Goal: Task Accomplishment & Management: Manage account settings

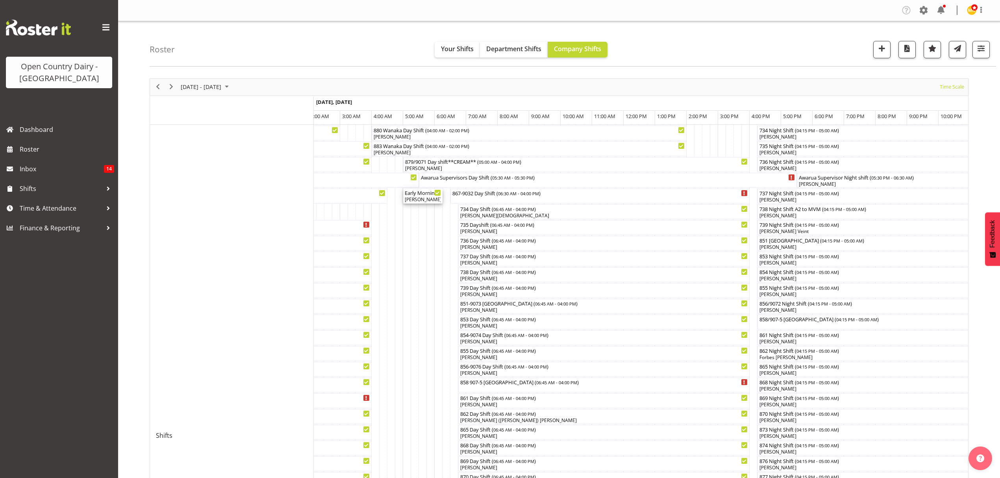
click at [415, 197] on div "[PERSON_NAME], [PERSON_NAME]" at bounding box center [423, 199] width 36 height 7
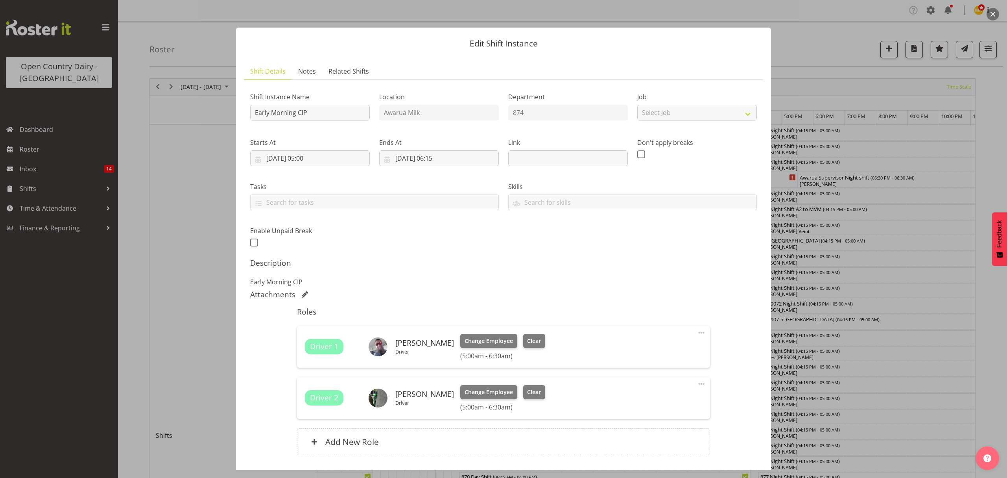
click at [477, 351] on div "Change Employee Clear (5:00am - 6:30am)" at bounding box center [502, 347] width 85 height 26
click at [476, 345] on span "Change Employee" at bounding box center [489, 340] width 48 height 9
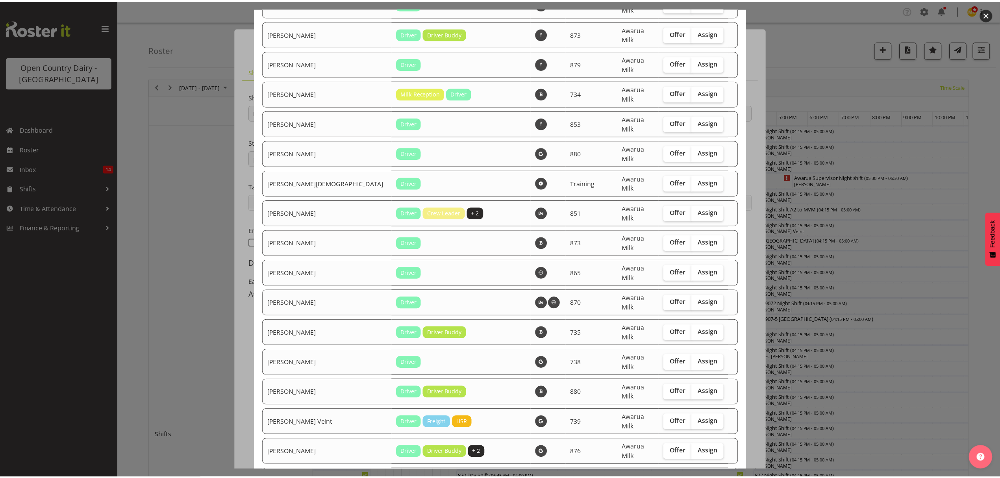
scroll to position [2633, 0]
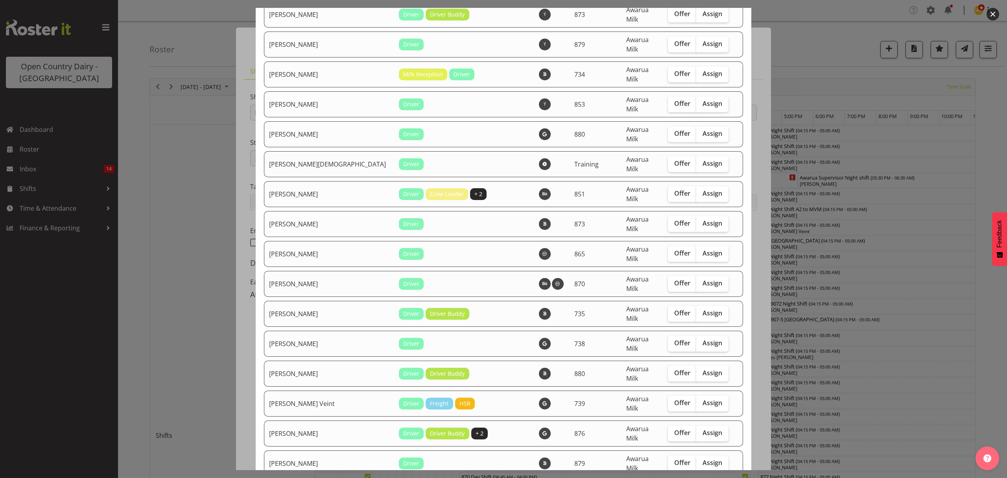
checkbox input "true"
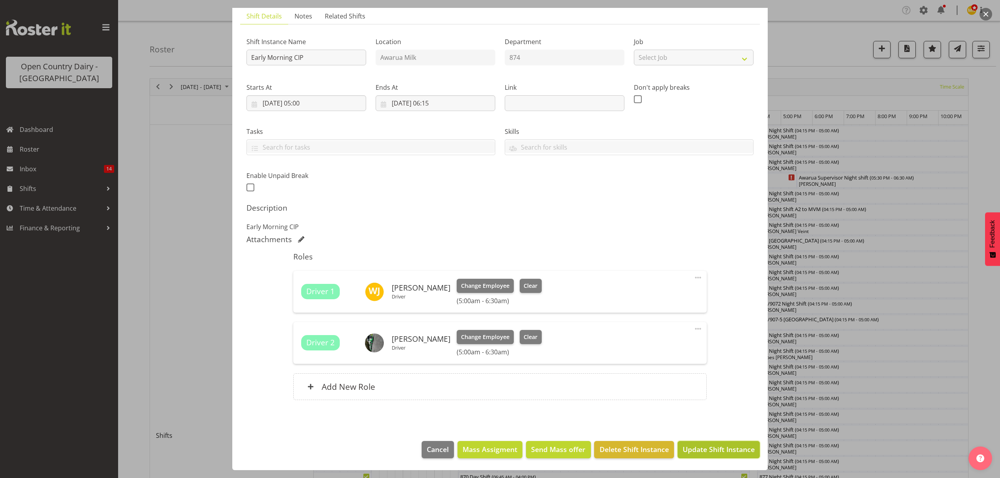
click at [701, 449] on span "Update Shift Instance" at bounding box center [718, 449] width 72 height 10
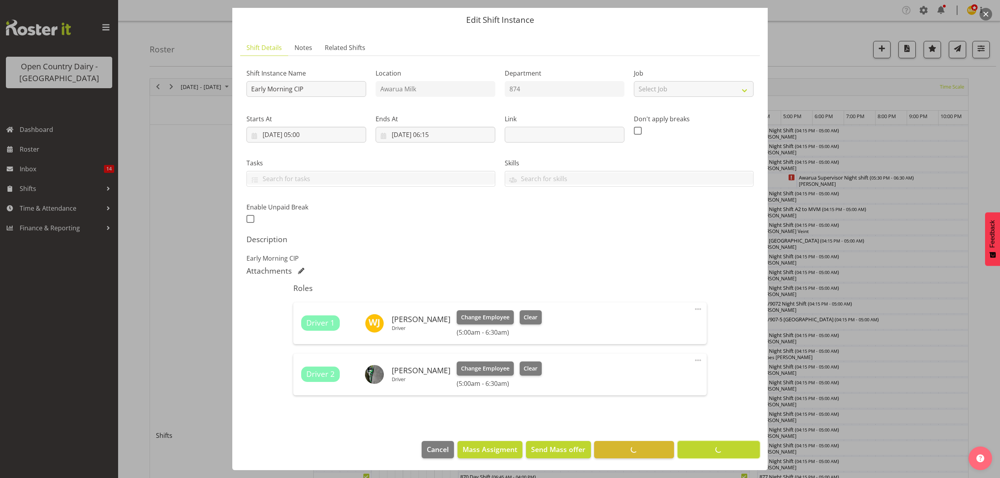
scroll to position [24, 0]
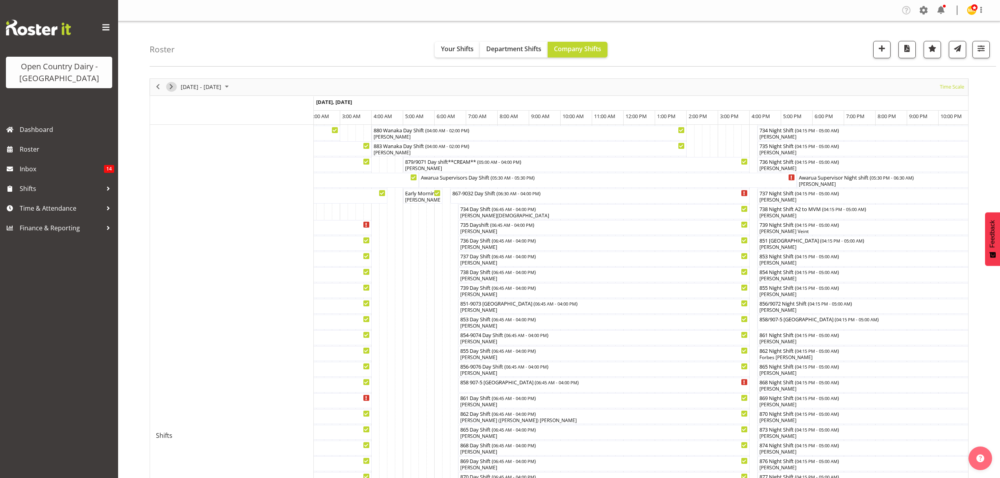
click at [172, 87] on span "Next" at bounding box center [170, 87] width 9 height 10
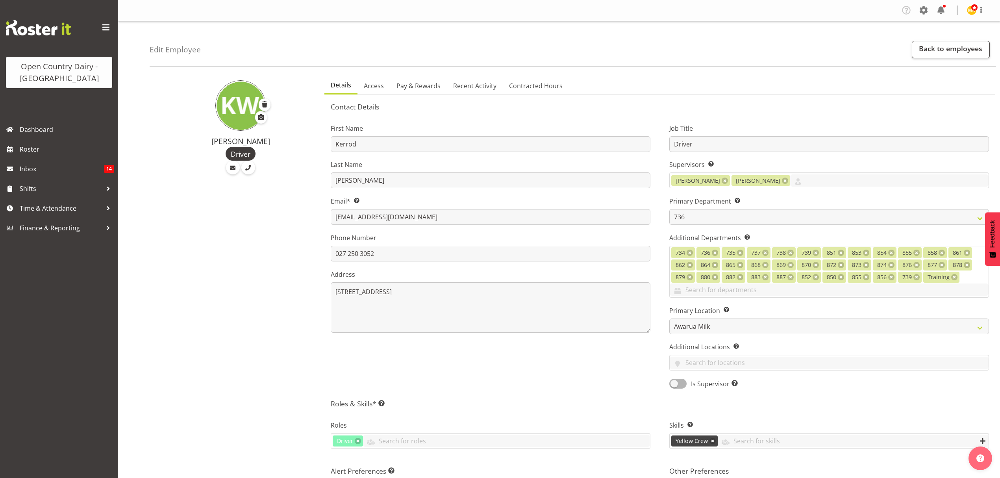
select select "906"
select select "TimelineWeek"
